Goal: Transaction & Acquisition: Purchase product/service

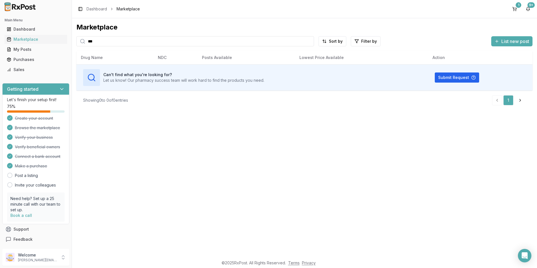
click at [504, 40] on span "List new post" at bounding box center [515, 41] width 28 height 7
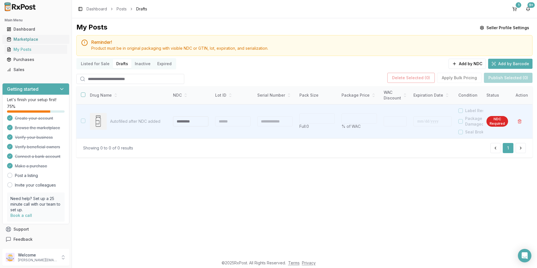
click at [27, 39] on div "Marketplace" at bounding box center [36, 40] width 58 height 6
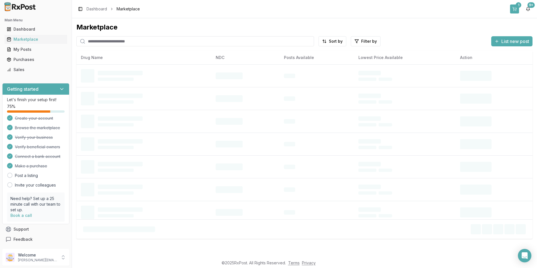
click at [513, 9] on button "1" at bounding box center [514, 8] width 9 height 9
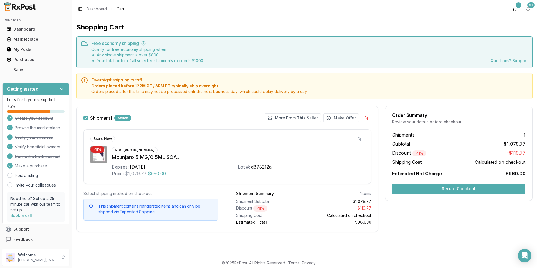
click at [410, 186] on button "Secure Checkout" at bounding box center [458, 189] width 133 height 10
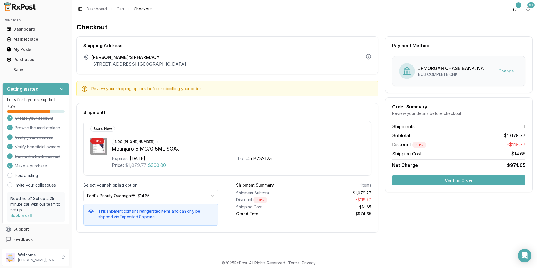
click at [451, 180] on button "Confirm Order" at bounding box center [458, 180] width 133 height 10
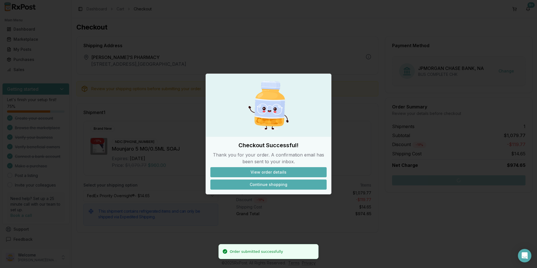
click at [270, 187] on button "Continue shopping" at bounding box center [268, 184] width 116 height 10
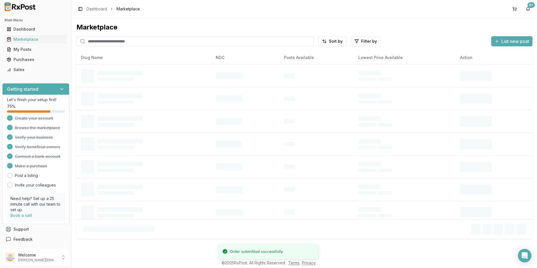
click at [100, 40] on input "search" at bounding box center [195, 41] width 238 height 10
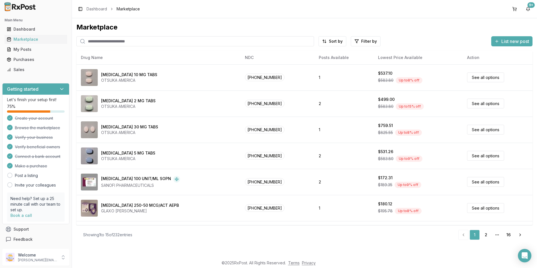
click at [128, 43] on input "search" at bounding box center [195, 41] width 238 height 10
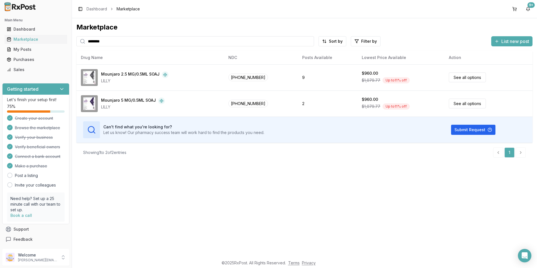
drag, startPoint x: 115, startPoint y: 44, endPoint x: 81, endPoint y: 41, distance: 33.9
click at [81, 41] on div "********" at bounding box center [195, 41] width 238 height 10
type input "*******"
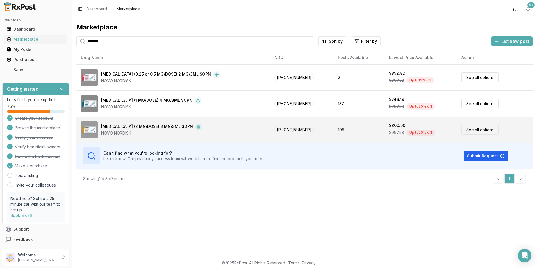
click at [333, 134] on td "108" at bounding box center [358, 130] width 51 height 26
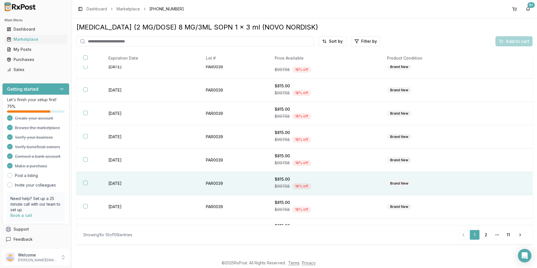
scroll to position [74, 0]
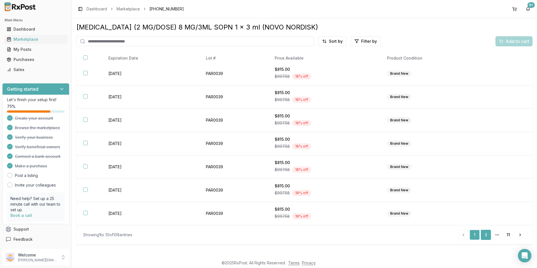
click at [485, 235] on link "2" at bounding box center [486, 235] width 10 height 10
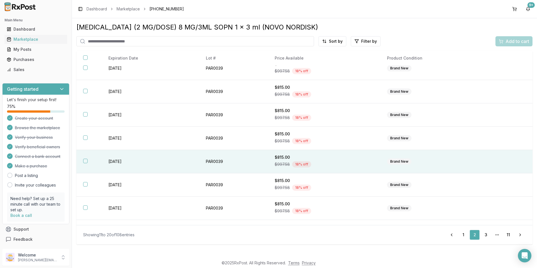
scroll to position [74, 0]
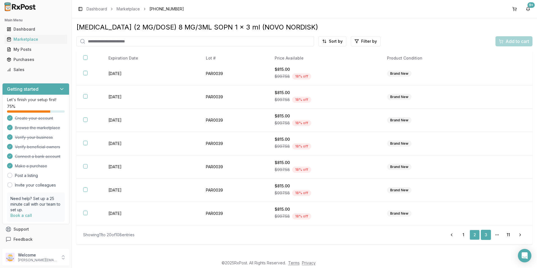
click at [484, 232] on link "3" at bounding box center [486, 235] width 10 height 10
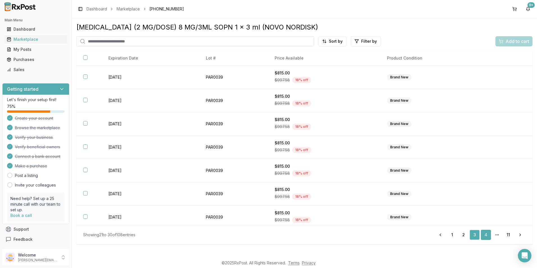
click at [483, 232] on link "4" at bounding box center [486, 235] width 10 height 10
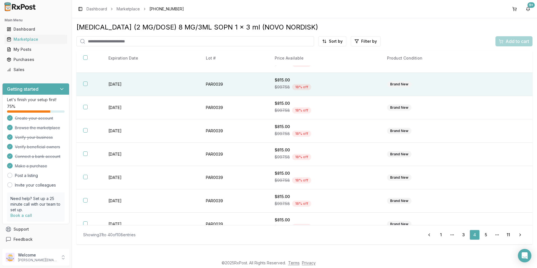
scroll to position [74, 0]
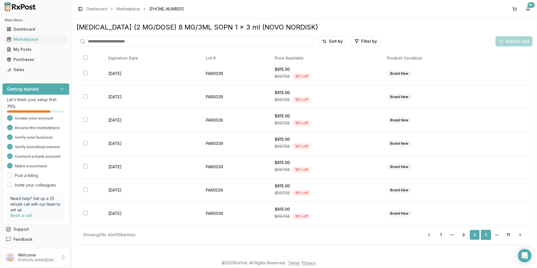
click at [487, 234] on link "5" at bounding box center [486, 235] width 10 height 10
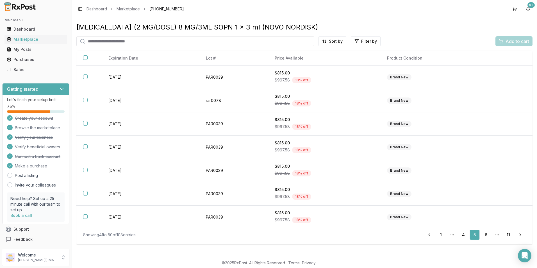
scroll to position [74, 0]
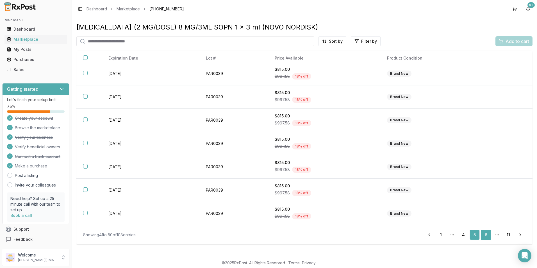
click at [485, 235] on link "6" at bounding box center [486, 235] width 10 height 10
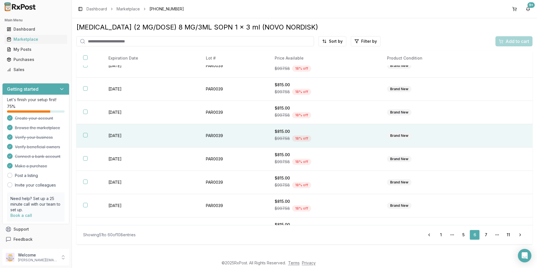
scroll to position [74, 0]
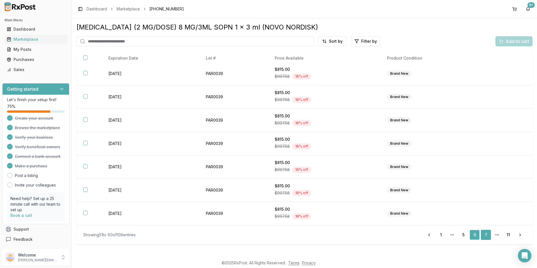
click at [488, 236] on link "7" at bounding box center [486, 235] width 10 height 10
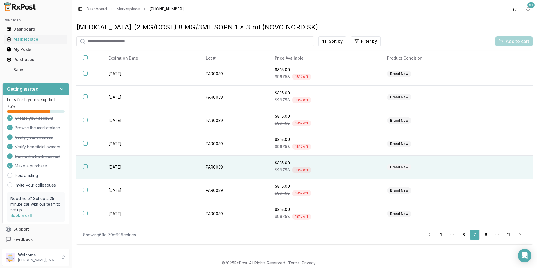
scroll to position [74, 0]
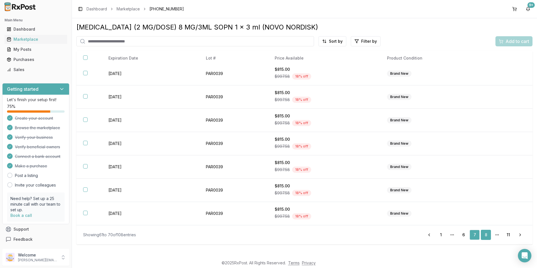
click at [485, 235] on link "8" at bounding box center [486, 235] width 10 height 10
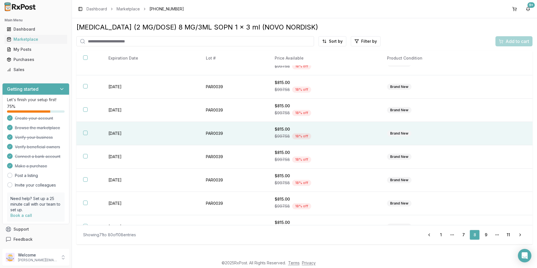
scroll to position [74, 0]
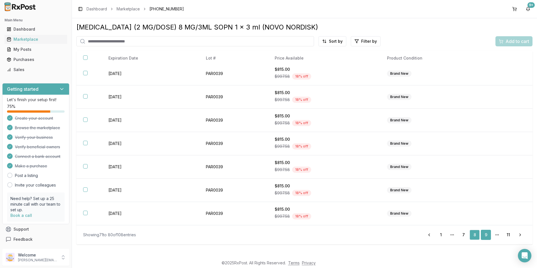
click at [489, 235] on link "9" at bounding box center [486, 235] width 10 height 10
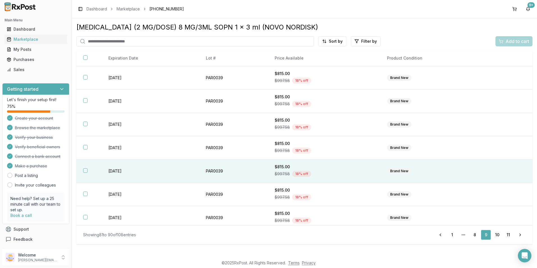
scroll to position [74, 0]
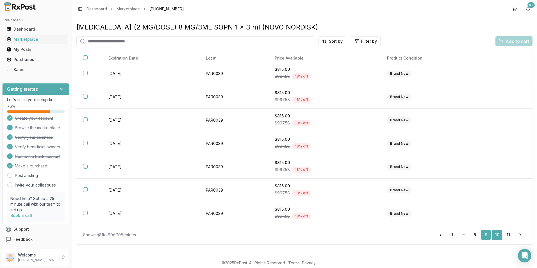
click at [496, 233] on link "10" at bounding box center [497, 235] width 10 height 10
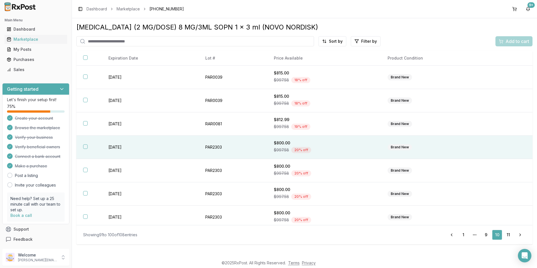
click at [87, 146] on button "button" at bounding box center [85, 146] width 4 height 4
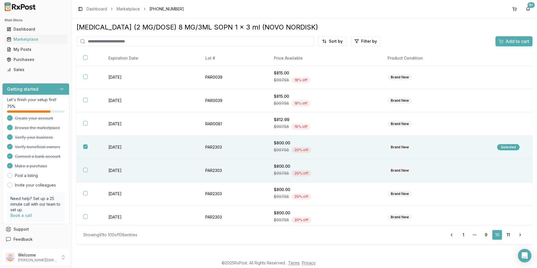
click at [85, 170] on button "button" at bounding box center [85, 170] width 4 height 4
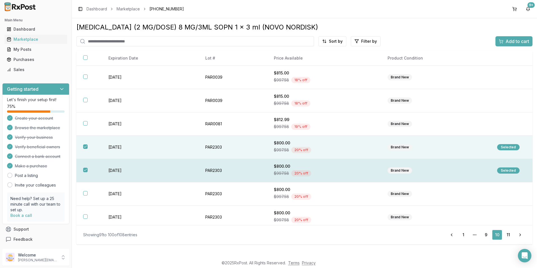
scroll to position [74, 0]
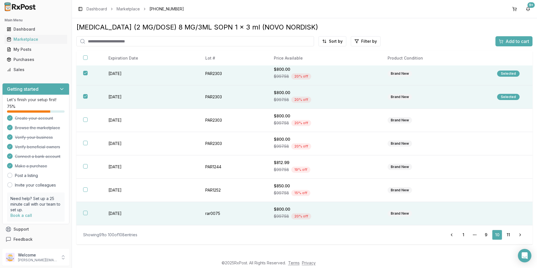
click at [84, 213] on button "button" at bounding box center [85, 213] width 4 height 4
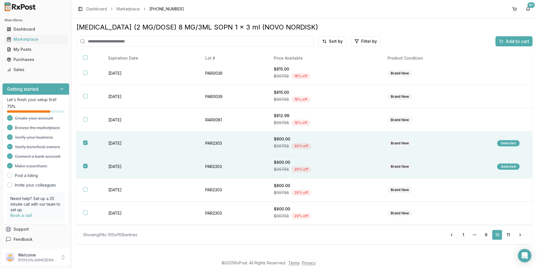
scroll to position [0, 0]
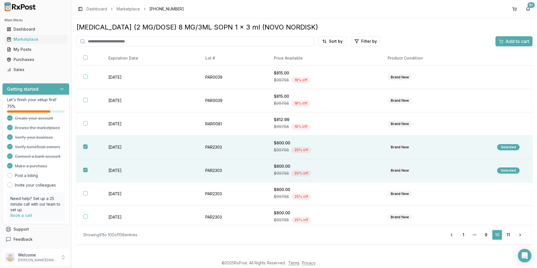
click at [519, 43] on span "Add to cart" at bounding box center [518, 41] width 24 height 7
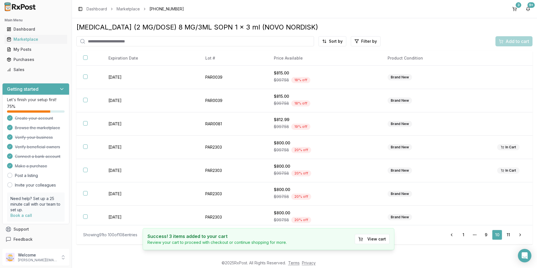
click at [144, 43] on input "search" at bounding box center [195, 41] width 238 height 10
type input "*******"
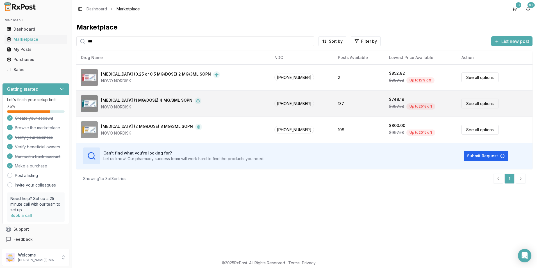
click at [134, 97] on div "[MEDICAL_DATA] (1 MG/DOSE) 4 MG/3ML SOPN NOVO NORDISK" at bounding box center [173, 103] width 185 height 17
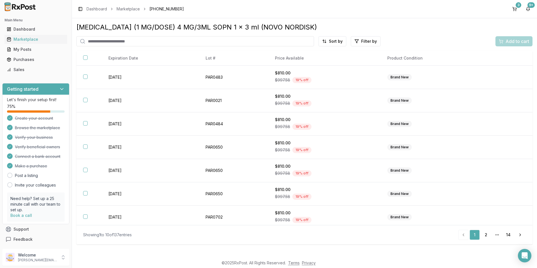
click at [112, 42] on input "search" at bounding box center [195, 41] width 238 height 10
type input "*******"
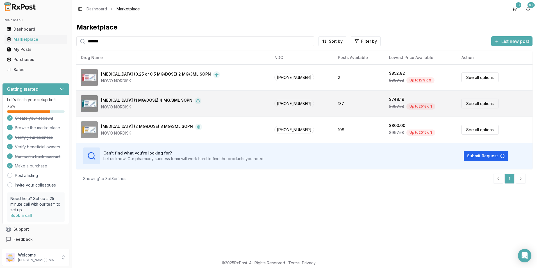
click at [135, 96] on div "[MEDICAL_DATA] (1 MG/DOSE) 4 MG/3ML SOPN NOVO NORDISK" at bounding box center [173, 103] width 185 height 17
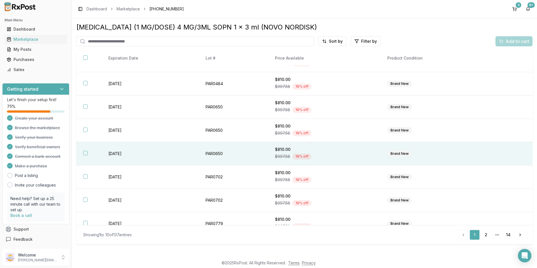
scroll to position [74, 0]
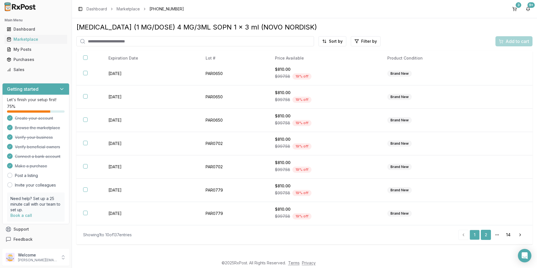
click at [489, 235] on link "2" at bounding box center [486, 235] width 10 height 10
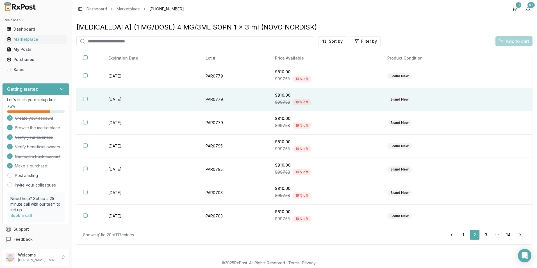
scroll to position [74, 0]
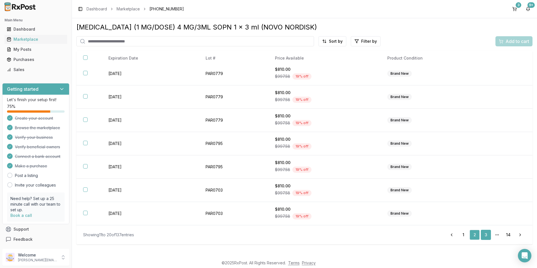
click at [484, 236] on link "3" at bounding box center [486, 235] width 10 height 10
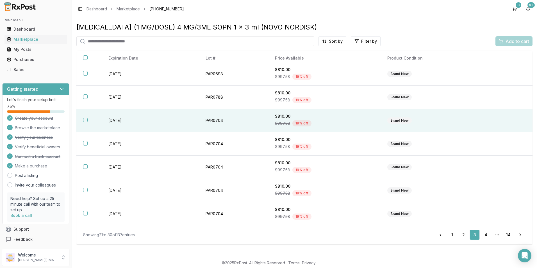
scroll to position [74, 0]
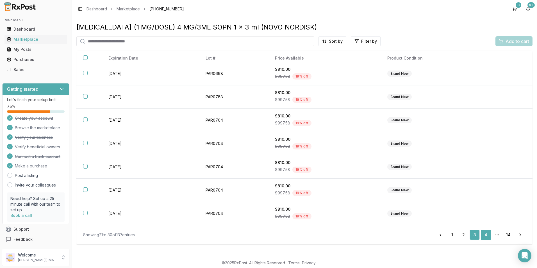
click at [483, 234] on link "4" at bounding box center [486, 235] width 10 height 10
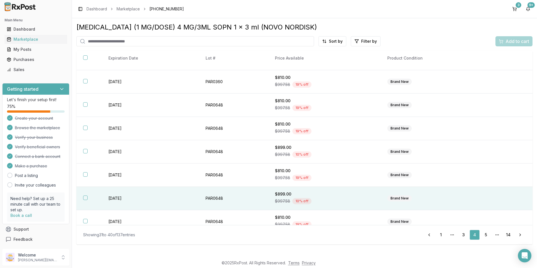
scroll to position [74, 0]
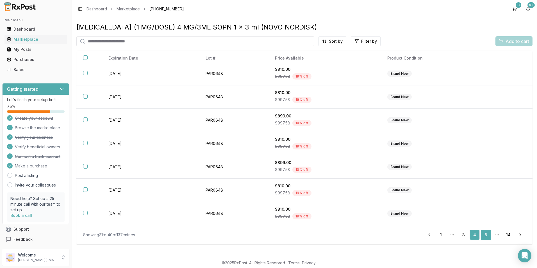
click at [485, 236] on link "5" at bounding box center [486, 235] width 10 height 10
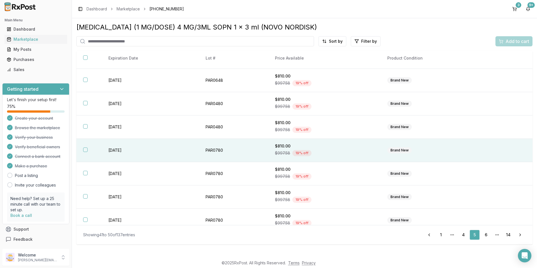
scroll to position [74, 0]
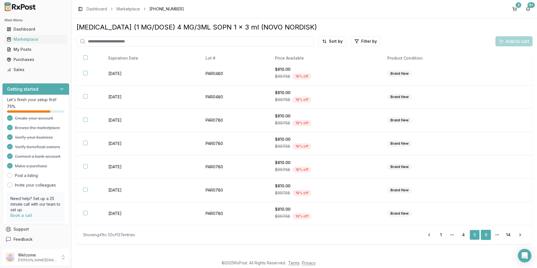
click at [484, 235] on link "6" at bounding box center [486, 235] width 10 height 10
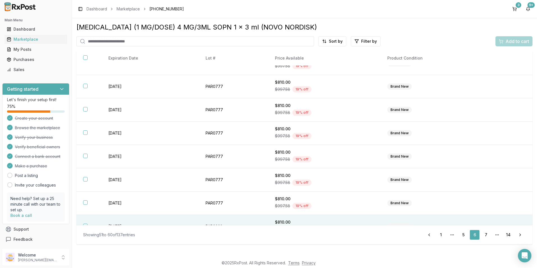
scroll to position [74, 0]
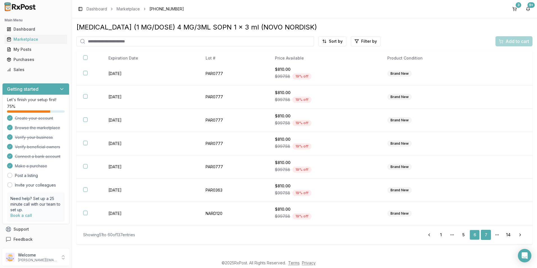
click at [486, 235] on link "7" at bounding box center [486, 235] width 10 height 10
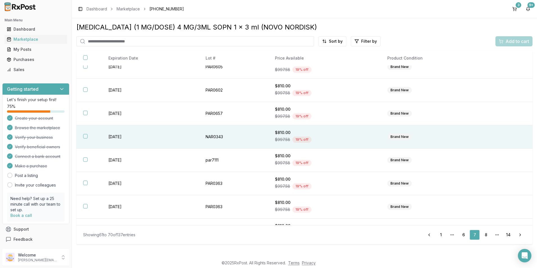
scroll to position [74, 0]
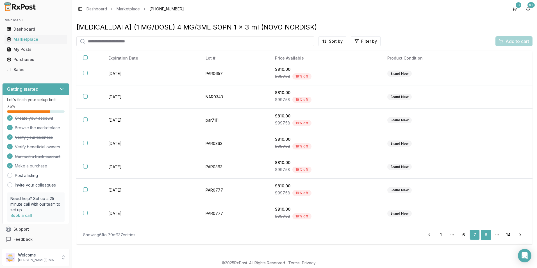
click at [487, 235] on link "8" at bounding box center [486, 235] width 10 height 10
click at [487, 233] on link "9" at bounding box center [486, 235] width 10 height 10
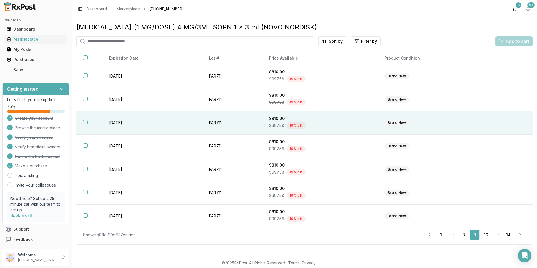
scroll to position [74, 0]
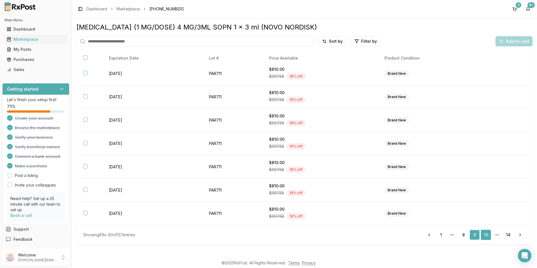
click at [485, 237] on link "10" at bounding box center [486, 235] width 10 height 10
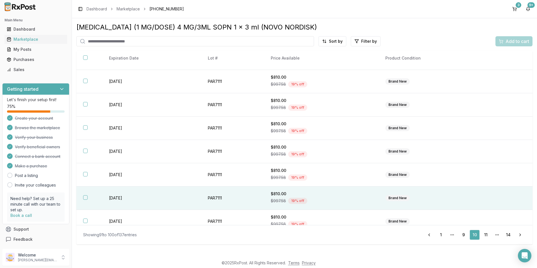
scroll to position [74, 0]
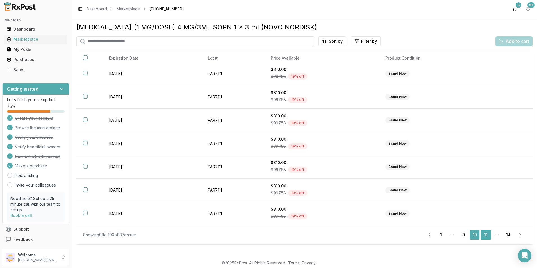
click at [486, 234] on link "11" at bounding box center [486, 235] width 10 height 10
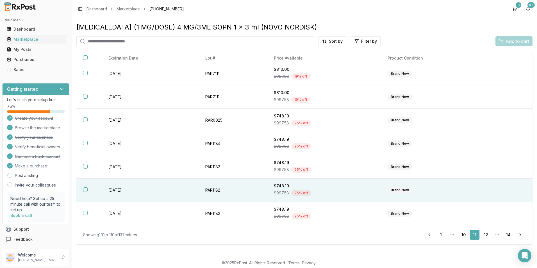
click at [84, 188] on button "button" at bounding box center [85, 189] width 4 height 4
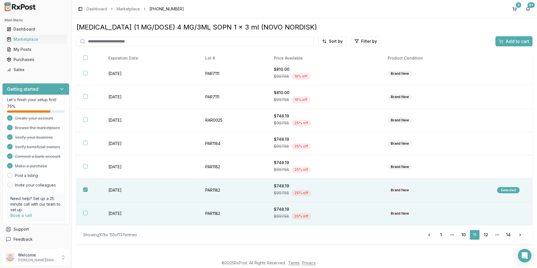
click at [81, 215] on th at bounding box center [88, 213] width 25 height 23
click at [510, 38] on span "Add to cart" at bounding box center [518, 41] width 24 height 7
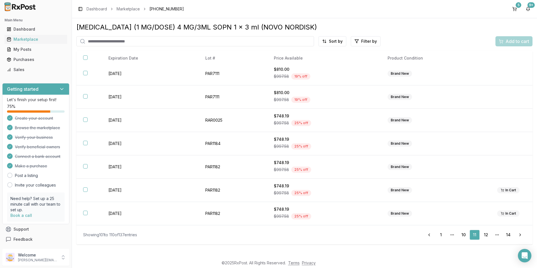
click at [134, 45] on input "search" at bounding box center [195, 41] width 238 height 10
